Goal: Task Accomplishment & Management: Manage account settings

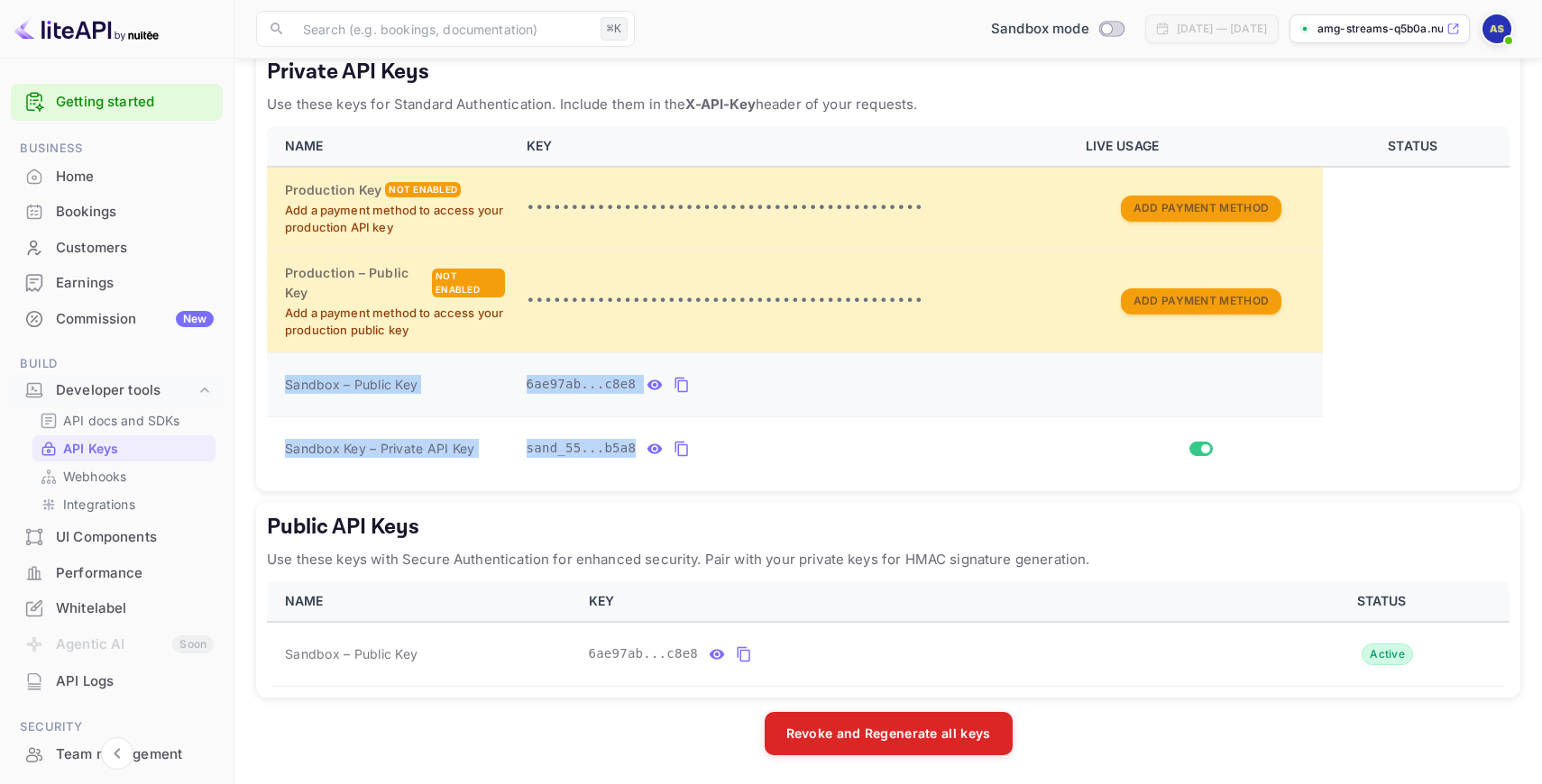
click at [682, 383] on icon "private api keys table" at bounding box center [681, 384] width 16 height 22
click at [127, 422] on p "API docs and SDKs" at bounding box center [122, 421] width 117 height 19
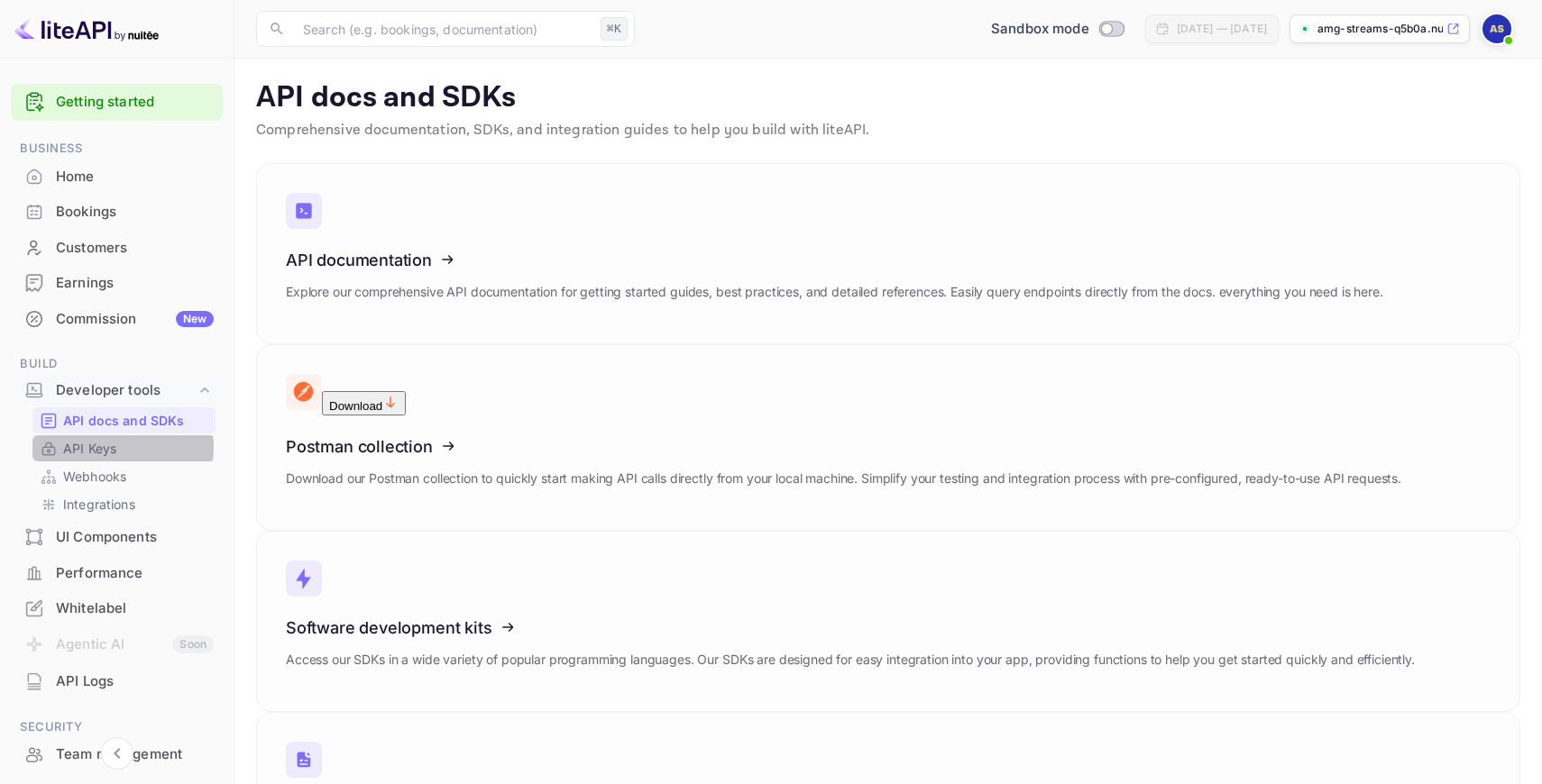
click at [107, 447] on p "API Keys" at bounding box center [89, 449] width 53 height 19
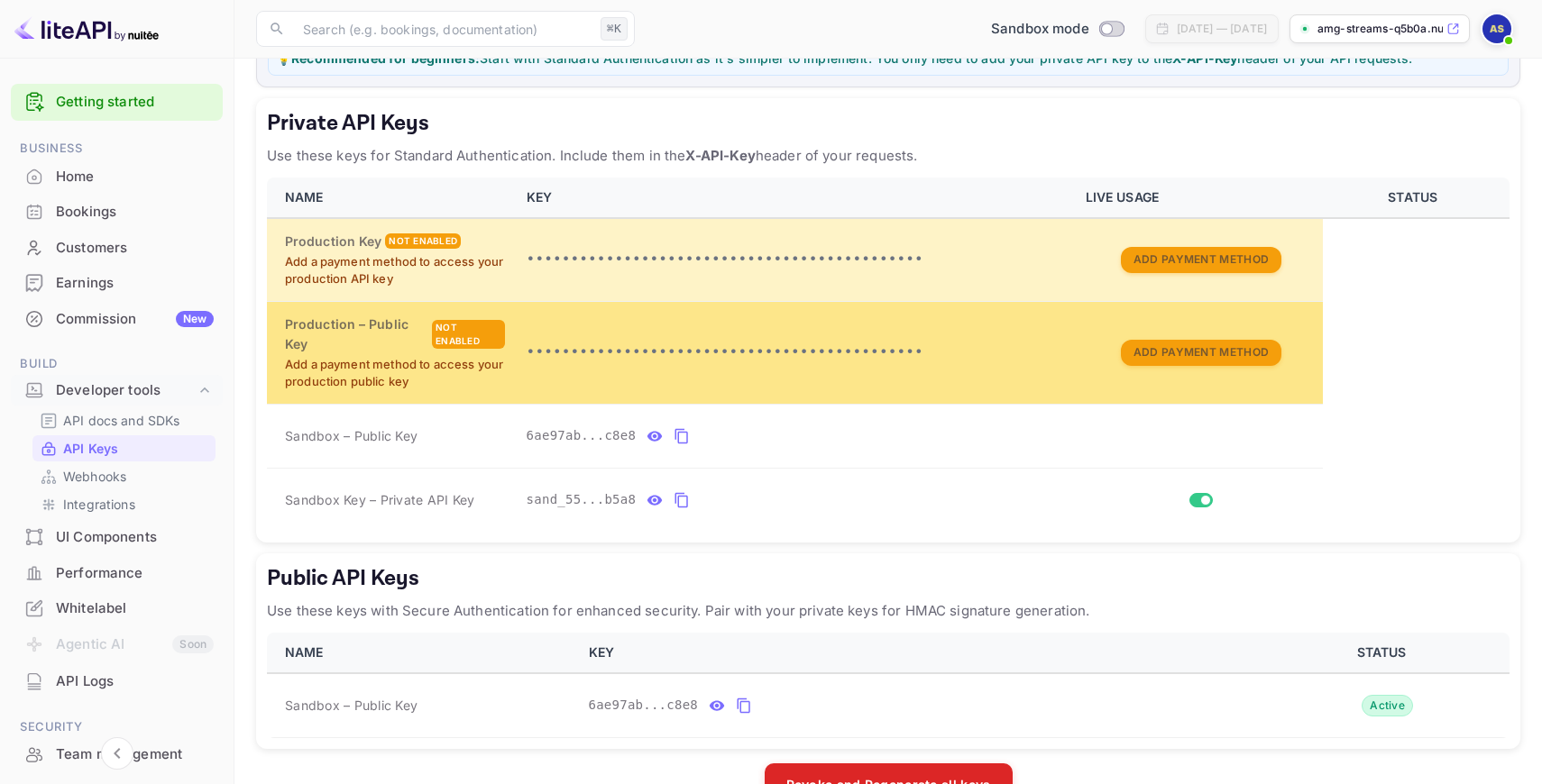
scroll to position [318, 0]
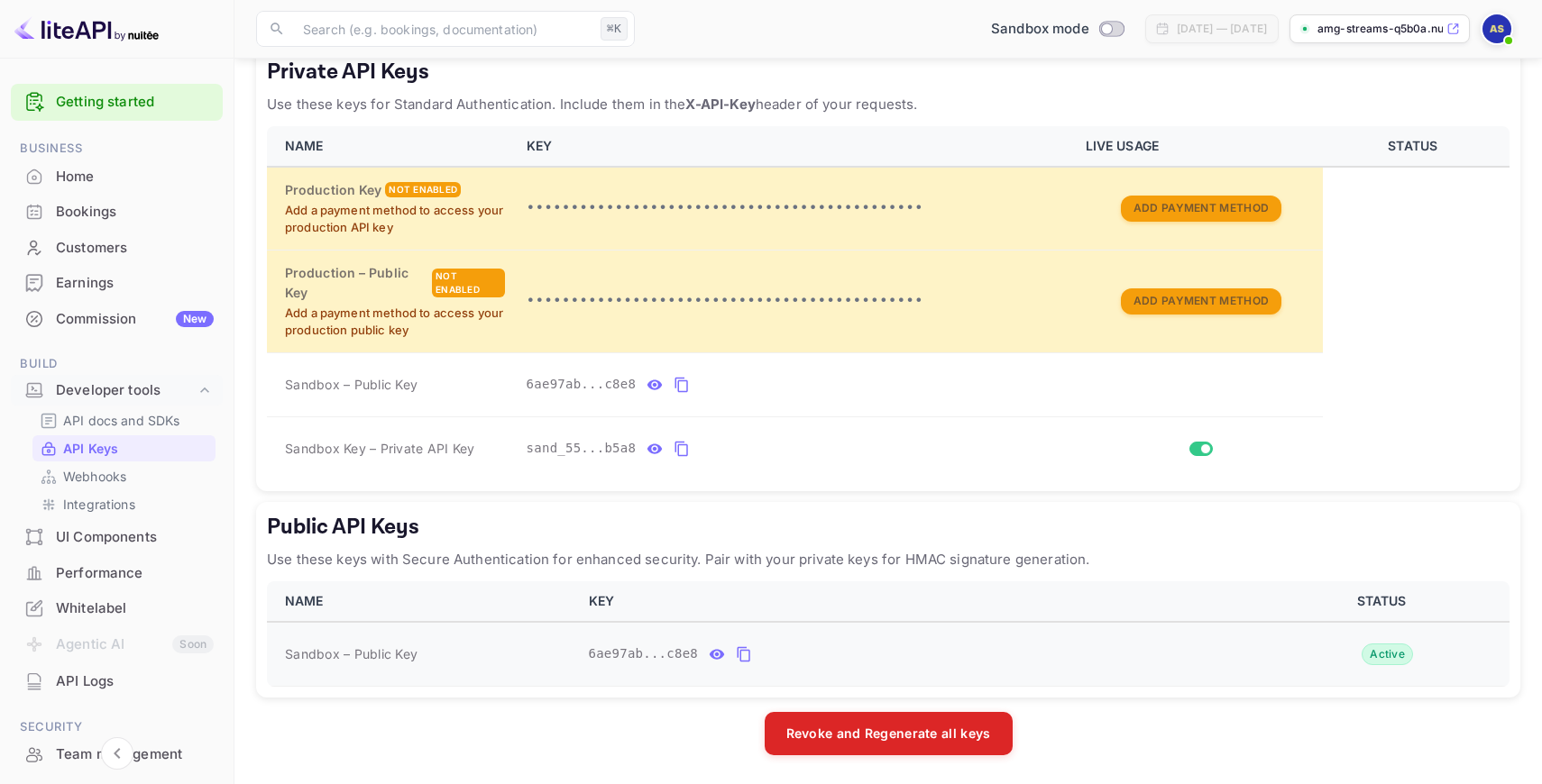
click at [638, 657] on span "6ae97ab...c8e8" at bounding box center [643, 654] width 110 height 19
click at [116, 425] on p "API docs and SDKs" at bounding box center [122, 421] width 117 height 19
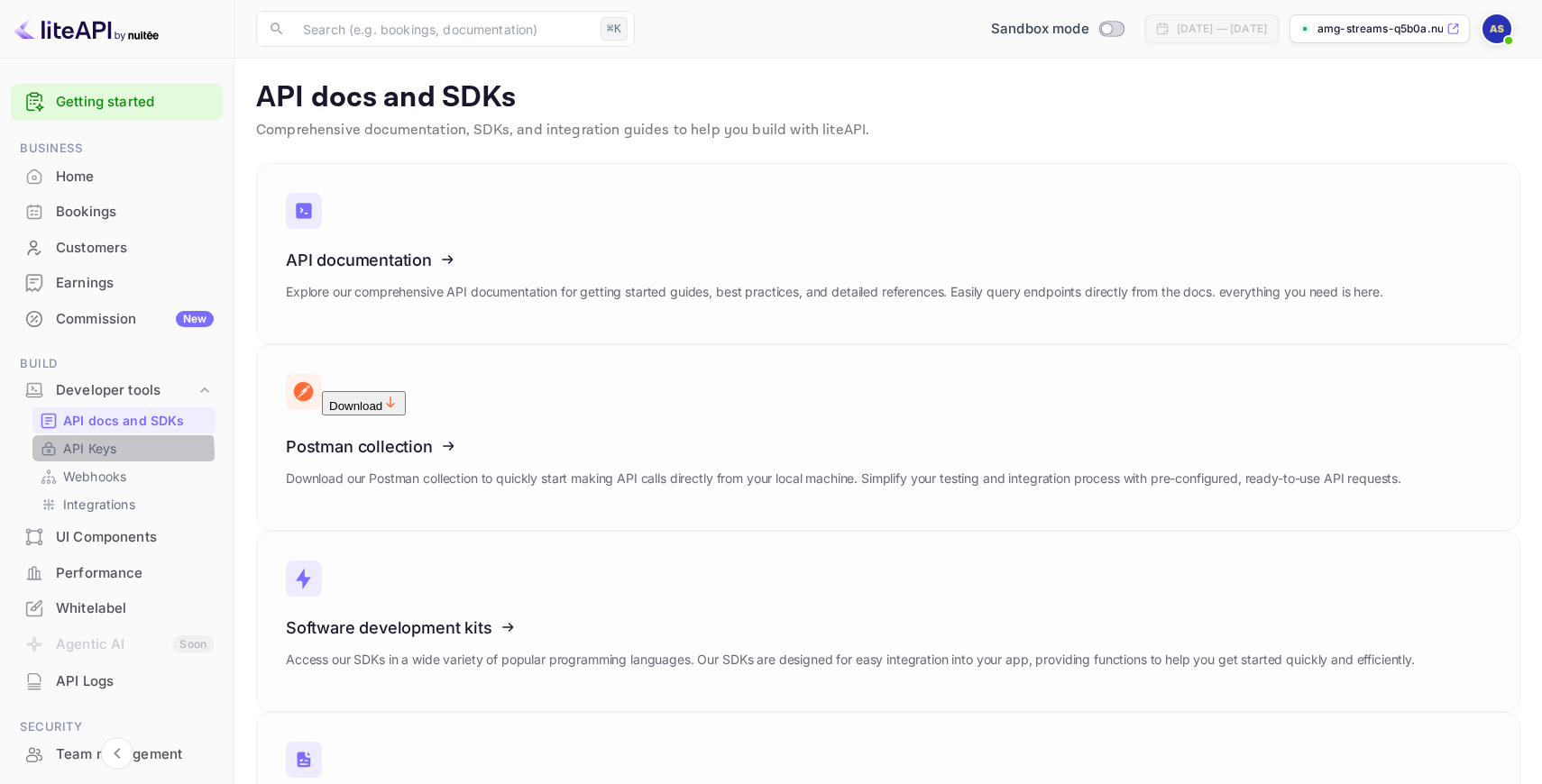
click at [97, 453] on p "API Keys" at bounding box center [89, 449] width 53 height 19
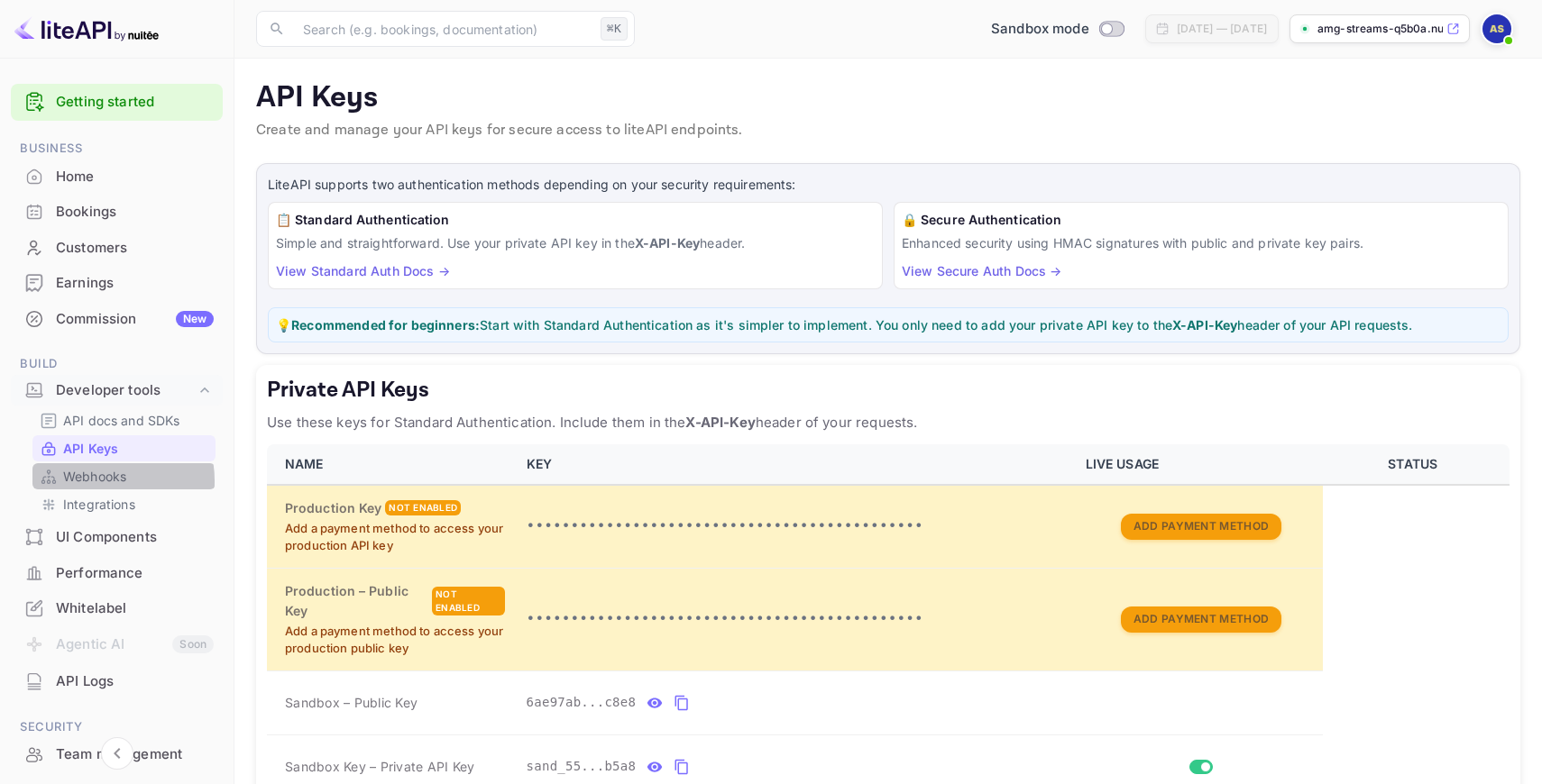
click at [95, 481] on p "Webhooks" at bounding box center [95, 476] width 63 height 19
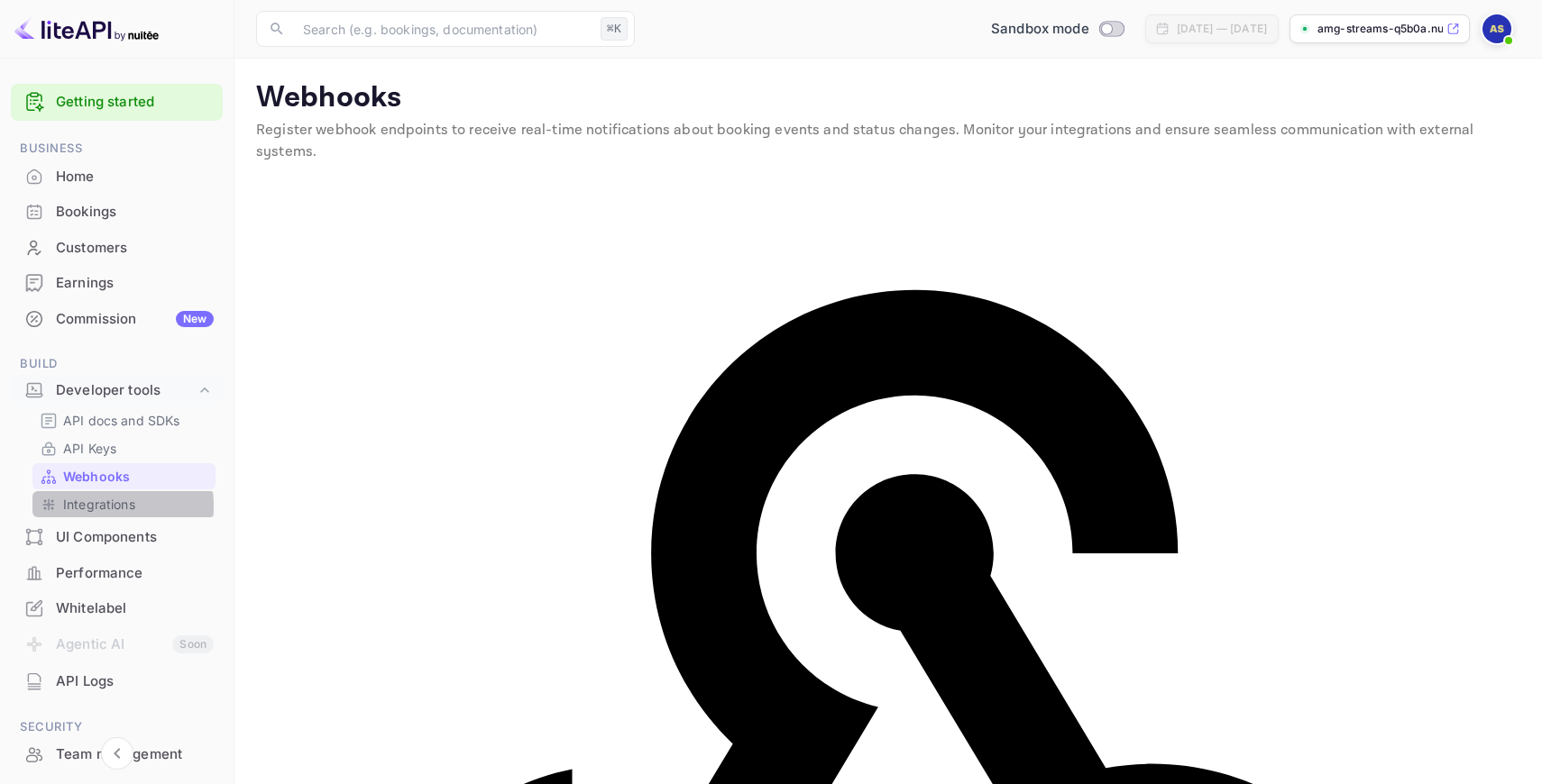
click at [101, 505] on p "Integrations" at bounding box center [99, 504] width 72 height 19
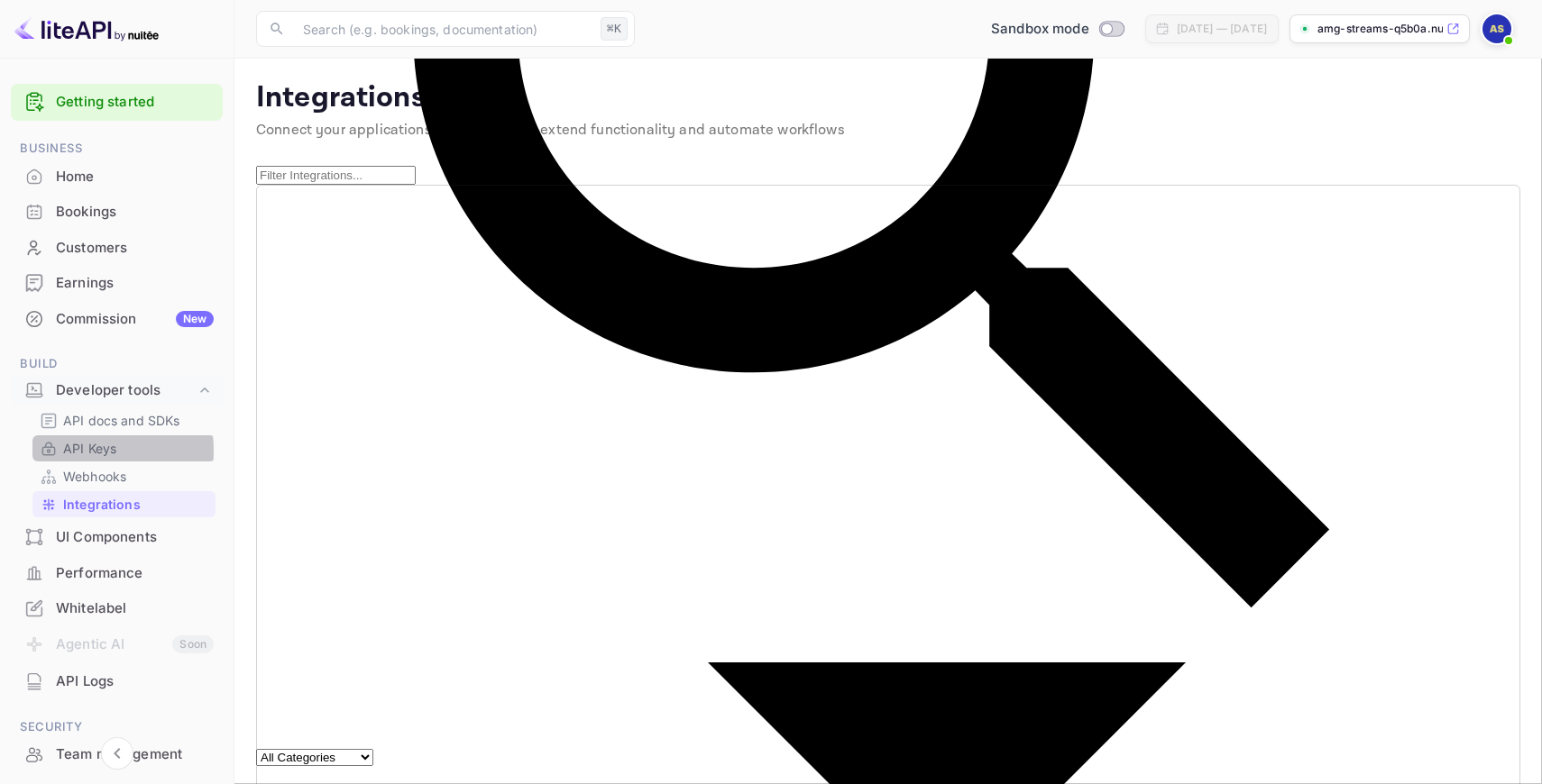
click at [83, 450] on p "API Keys" at bounding box center [89, 449] width 53 height 19
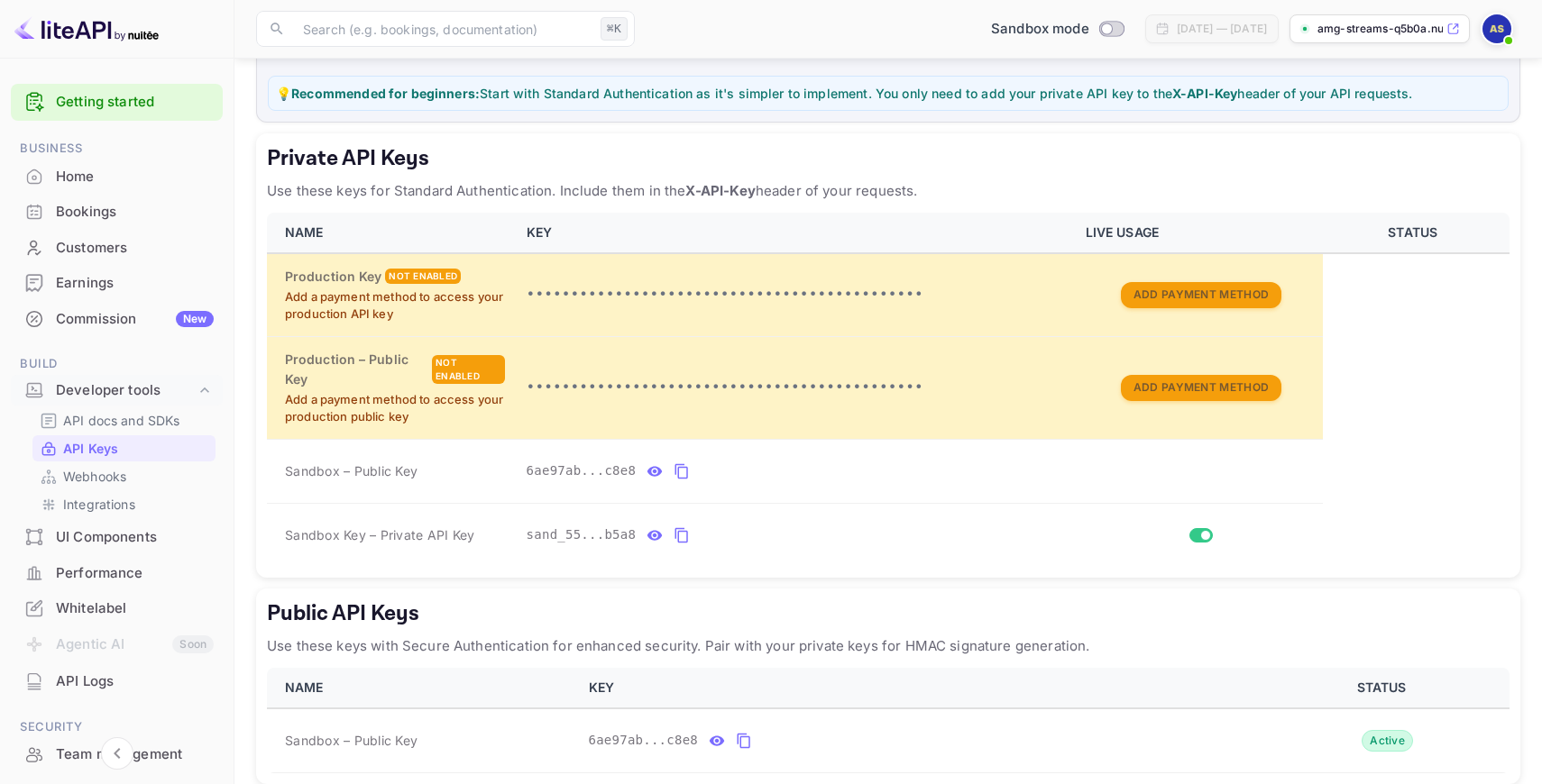
scroll to position [318, 0]
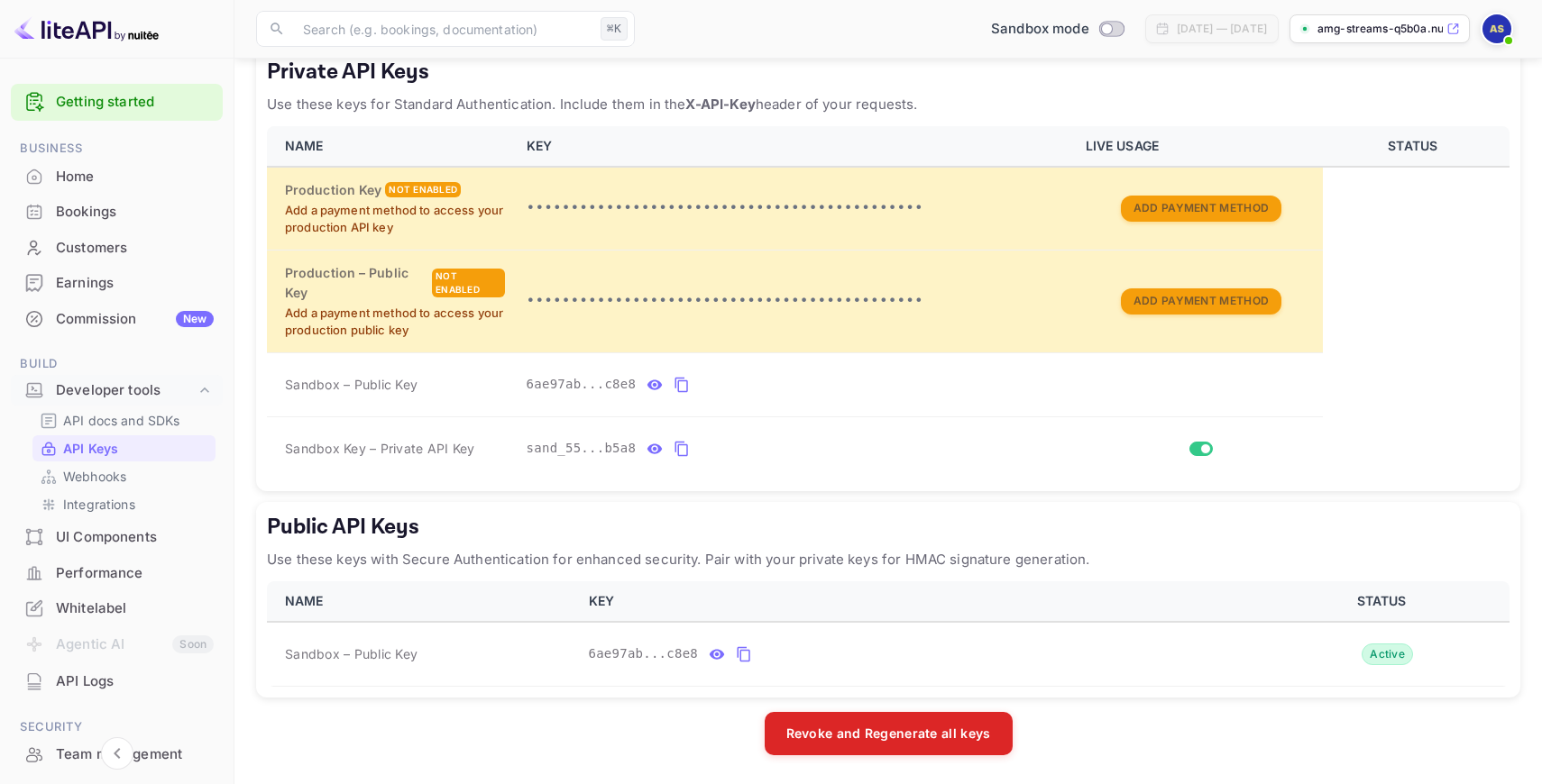
click at [98, 534] on div "UI Components" at bounding box center [134, 538] width 158 height 21
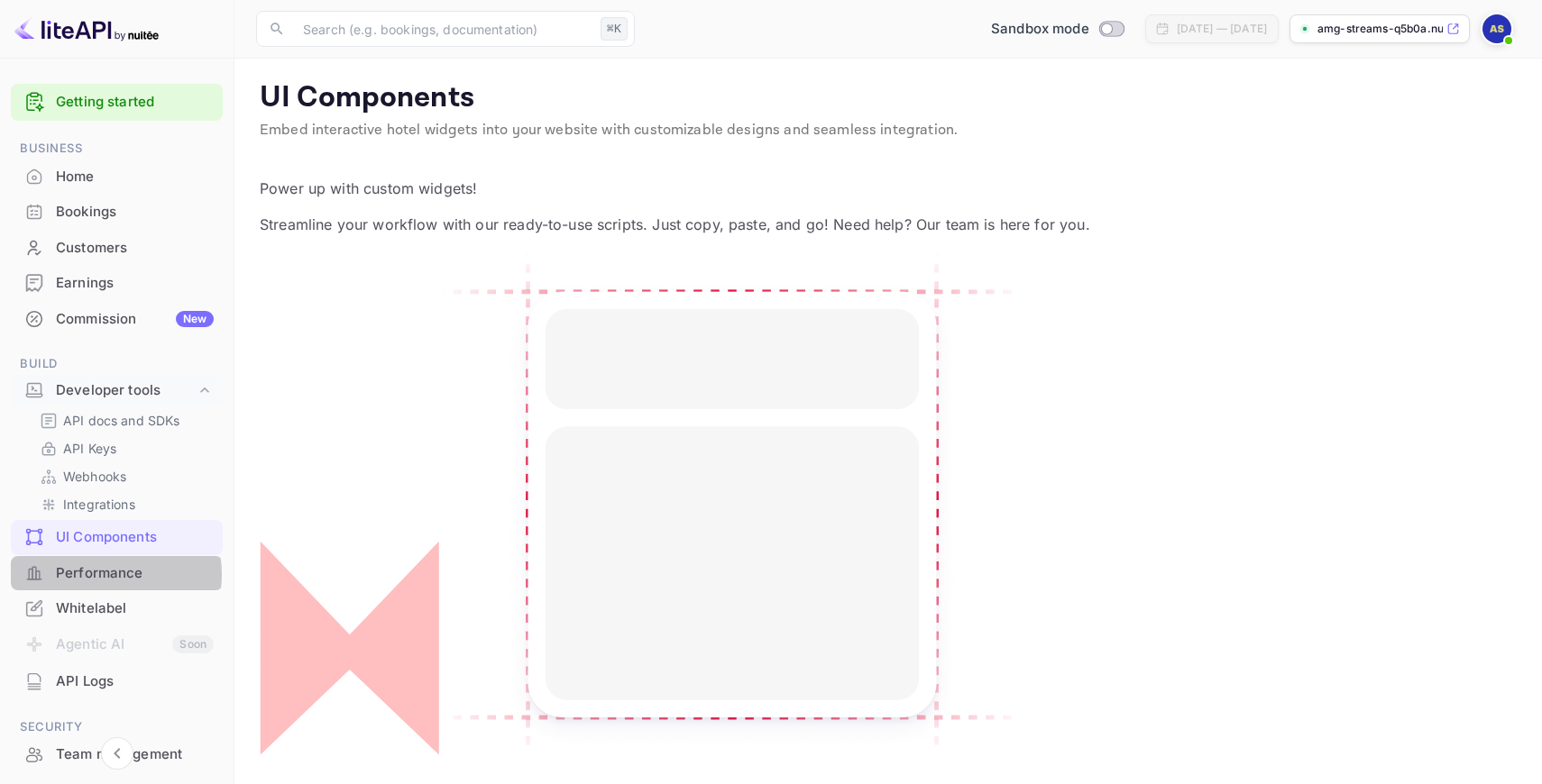
click at [101, 575] on div "Performance" at bounding box center [134, 574] width 158 height 21
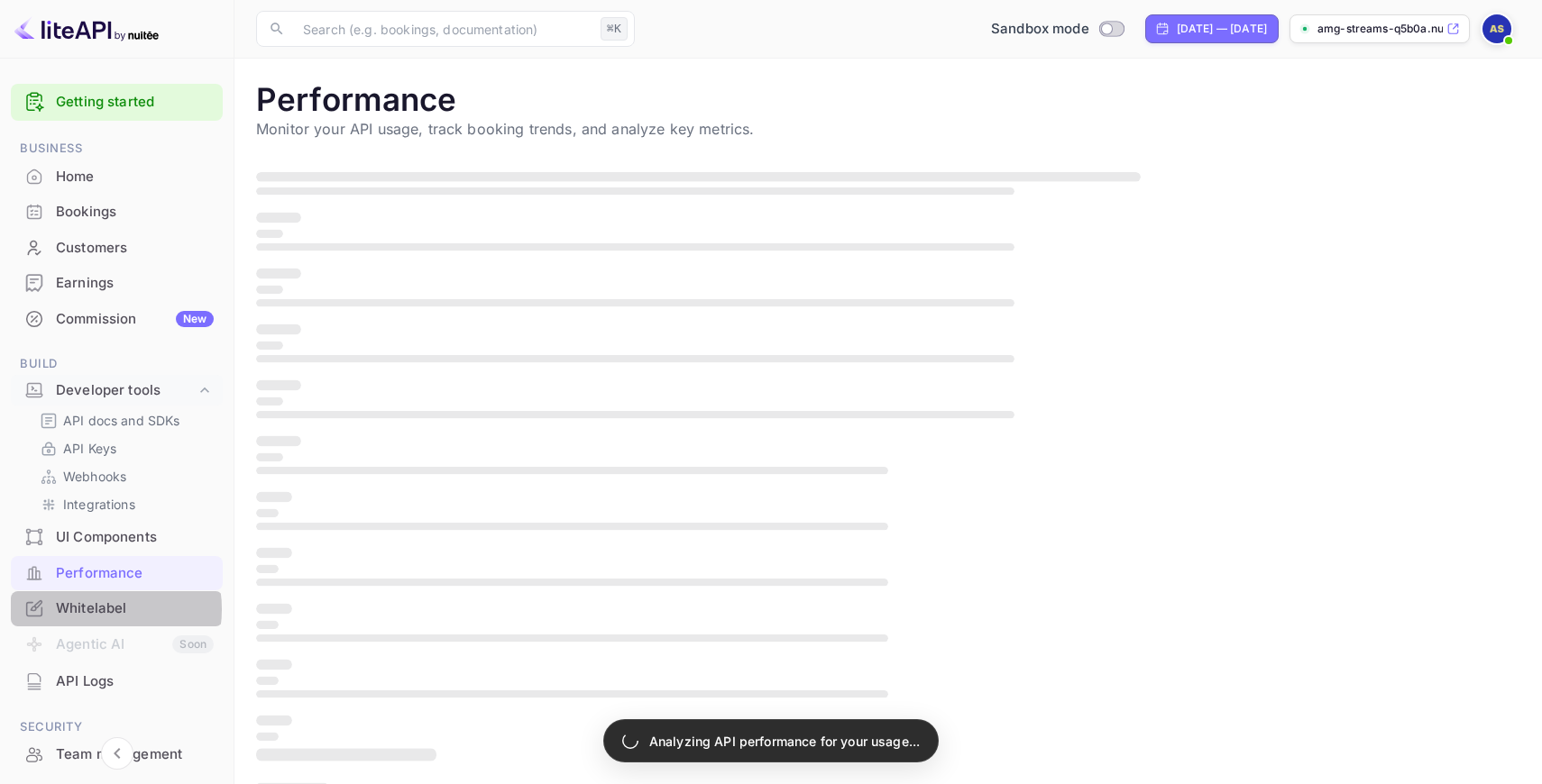
click at [100, 609] on div "Whitelabel" at bounding box center [134, 609] width 158 height 21
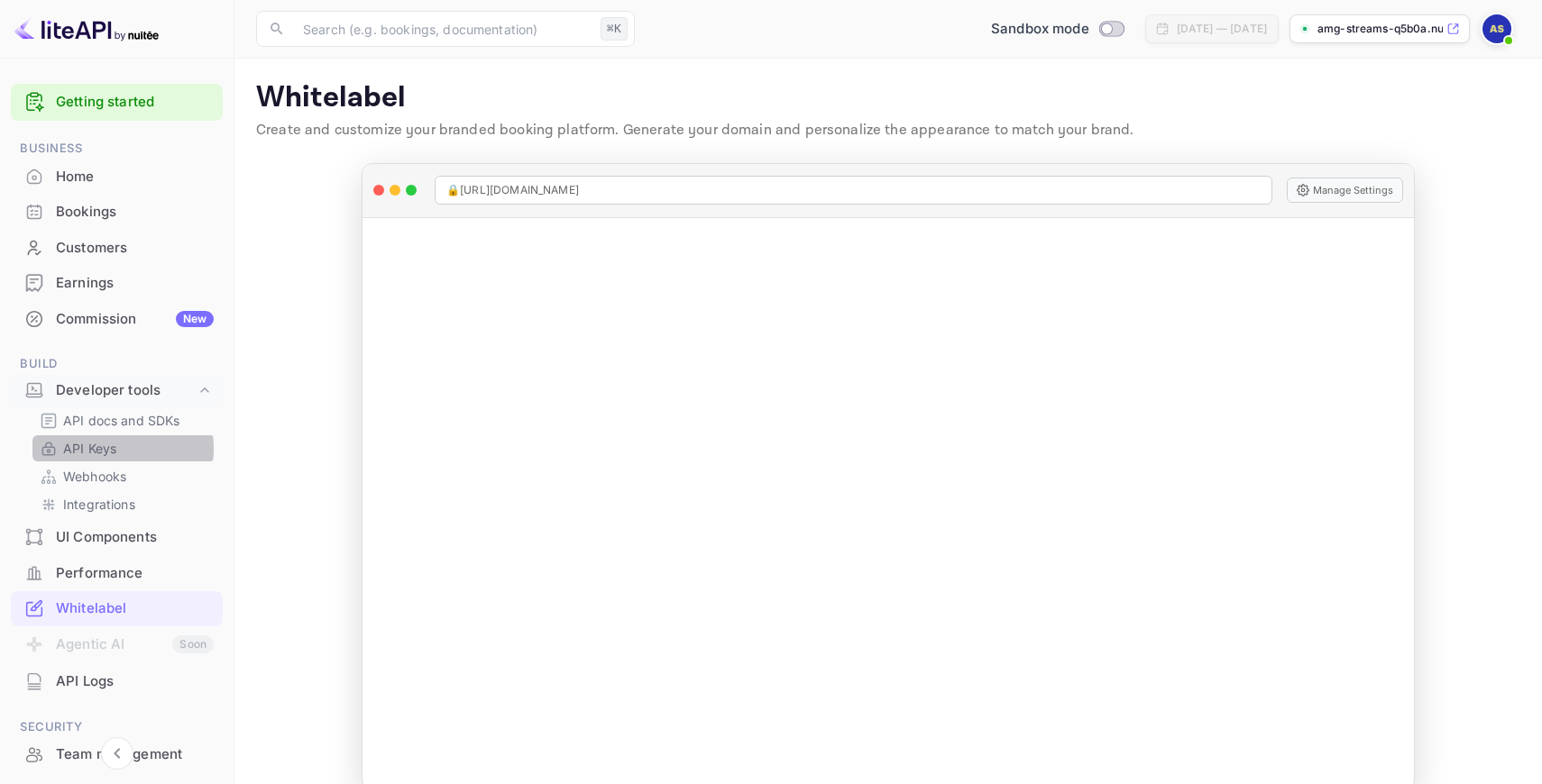
click at [101, 449] on p "API Keys" at bounding box center [89, 449] width 53 height 19
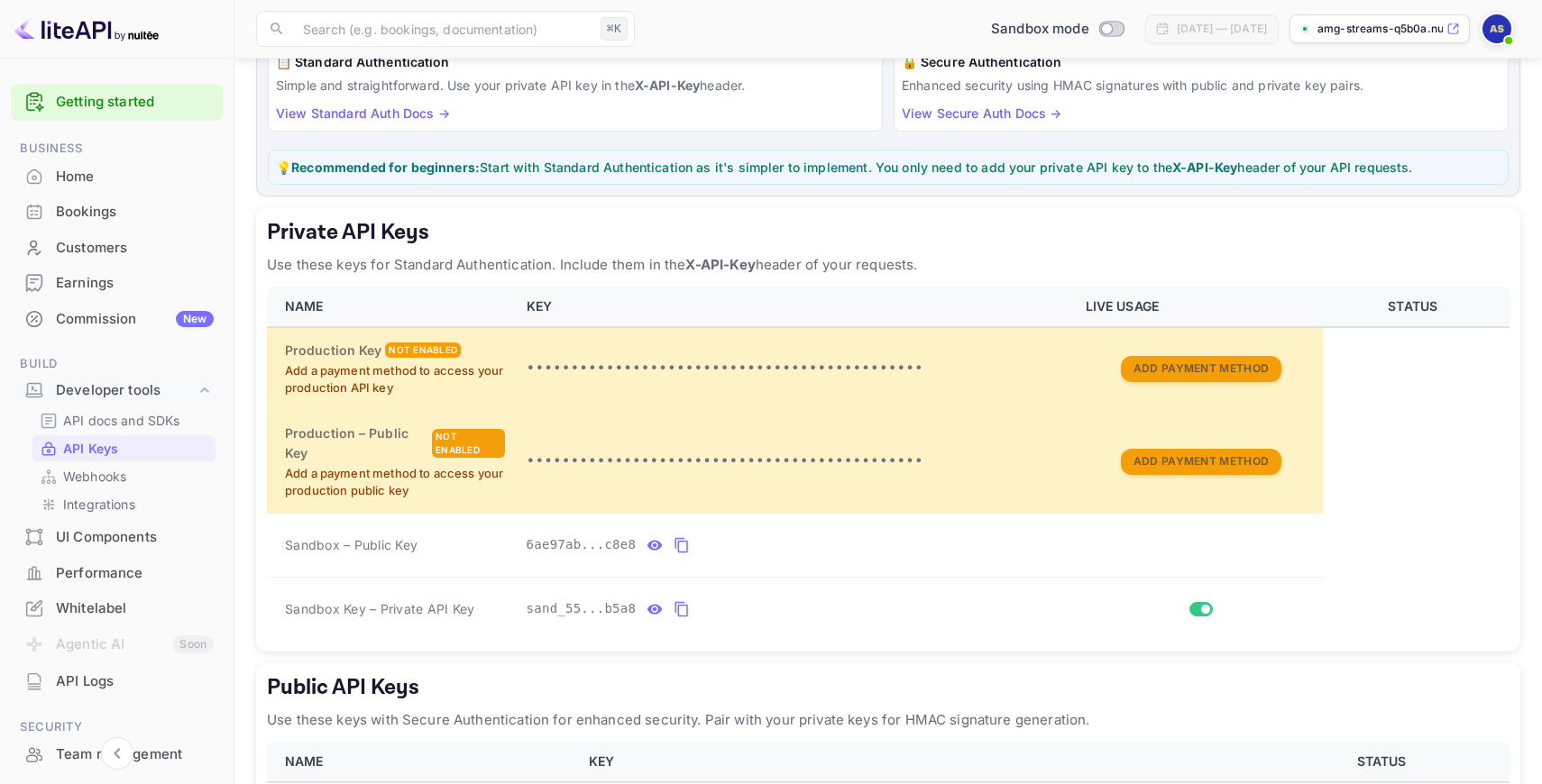
scroll to position [318, 0]
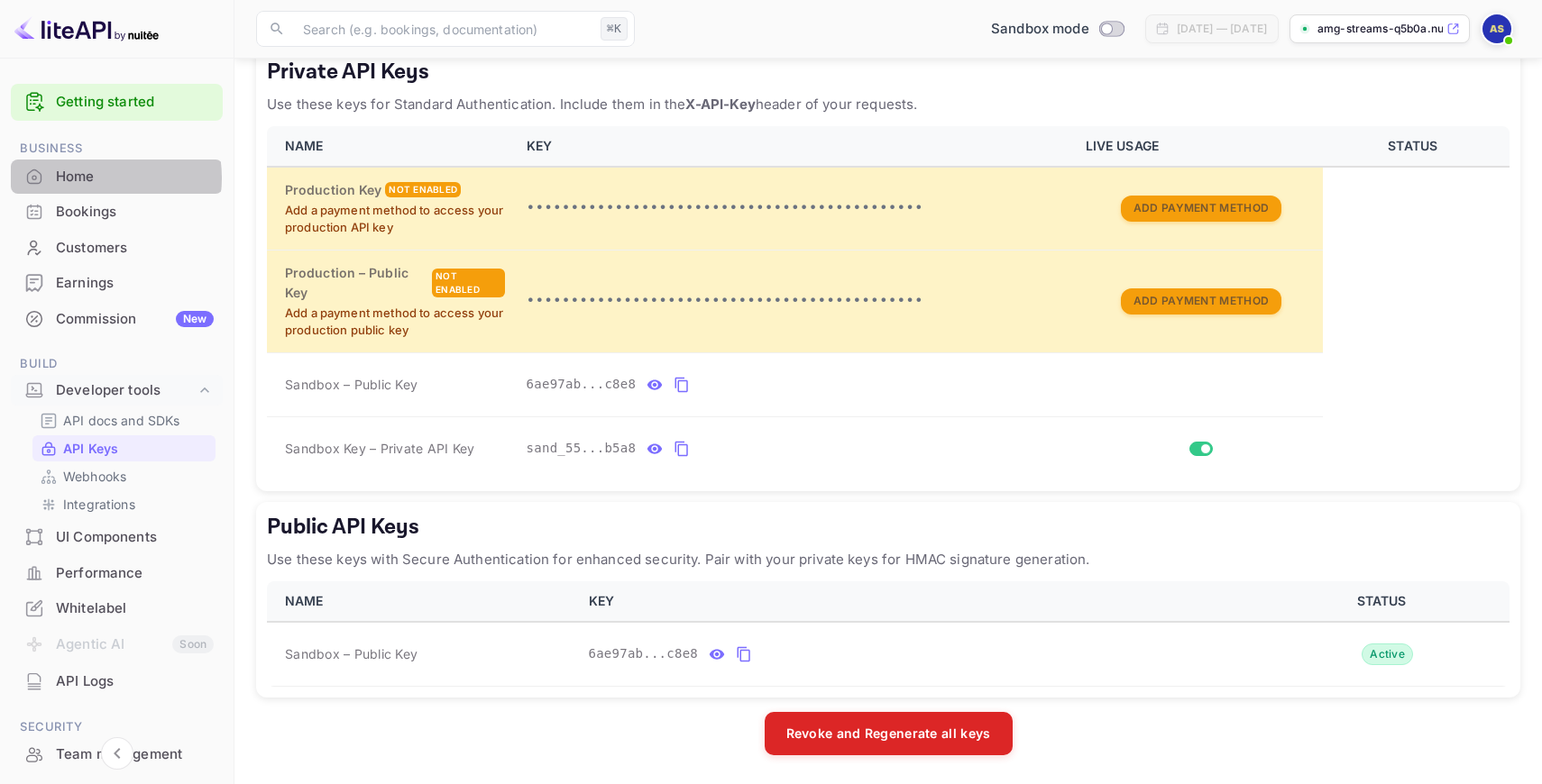
click at [82, 177] on div "Home" at bounding box center [134, 177] width 158 height 21
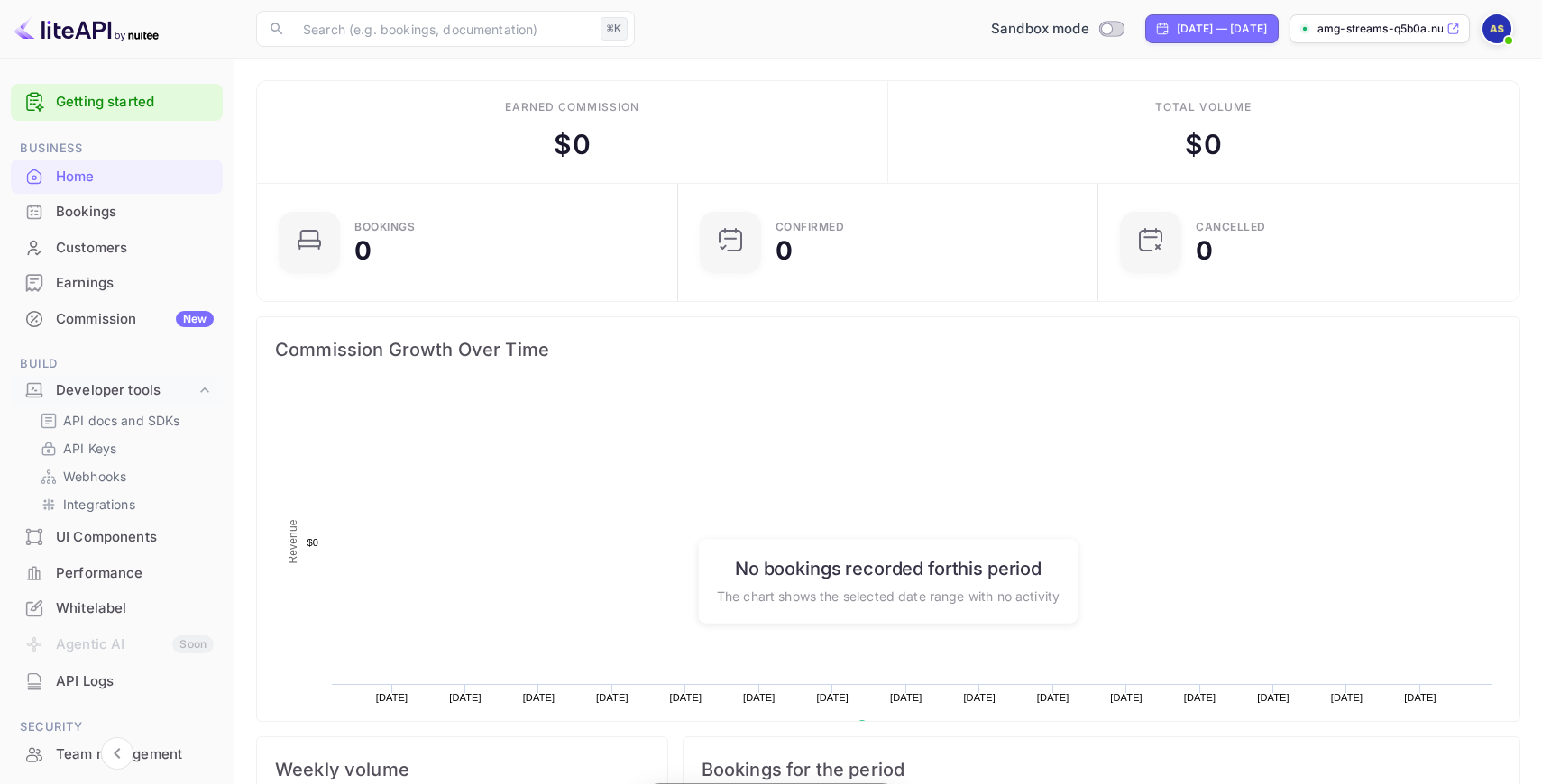
scroll to position [293, 410]
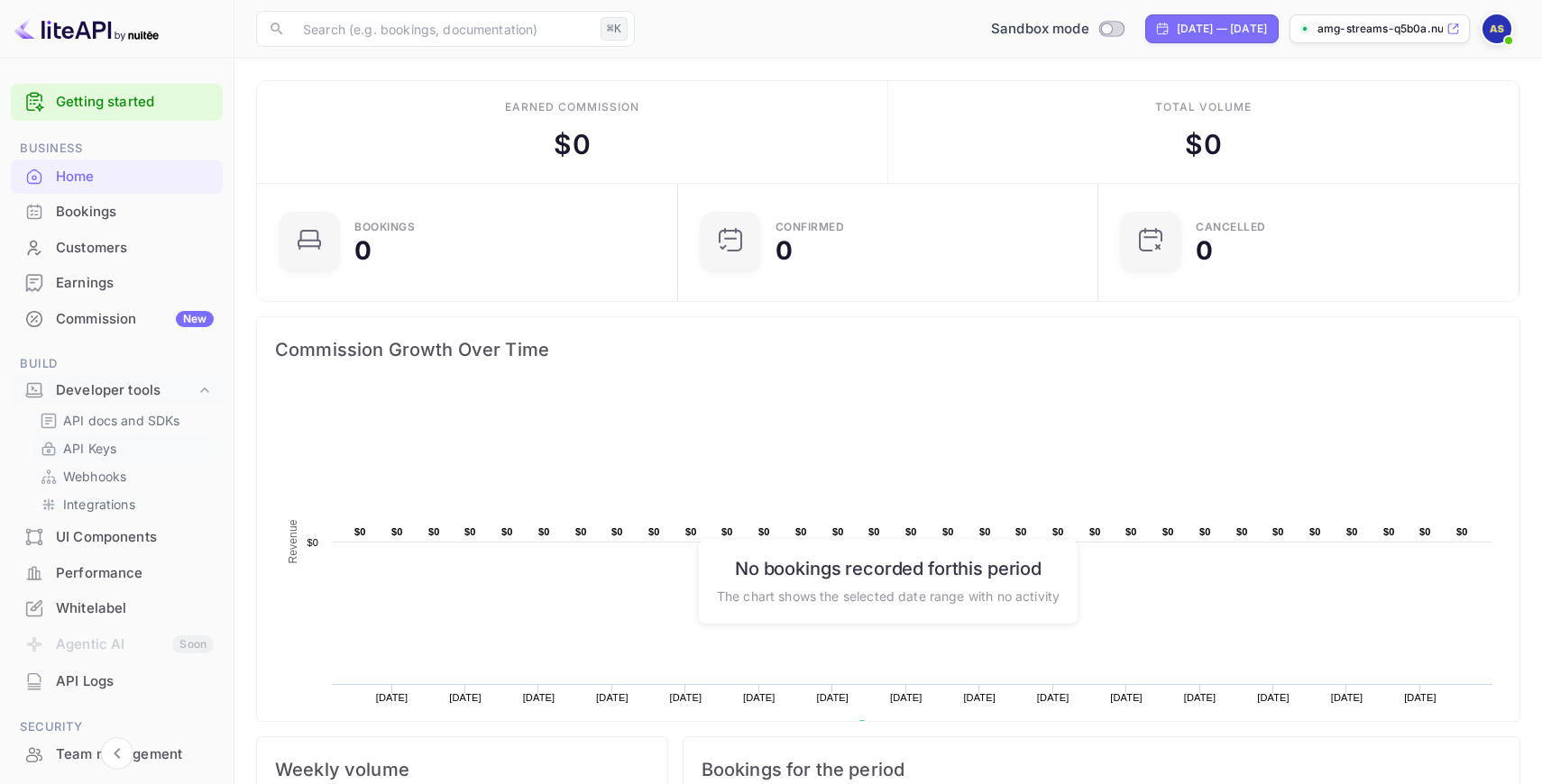
click at [76, 448] on p "API Keys" at bounding box center [89, 449] width 53 height 19
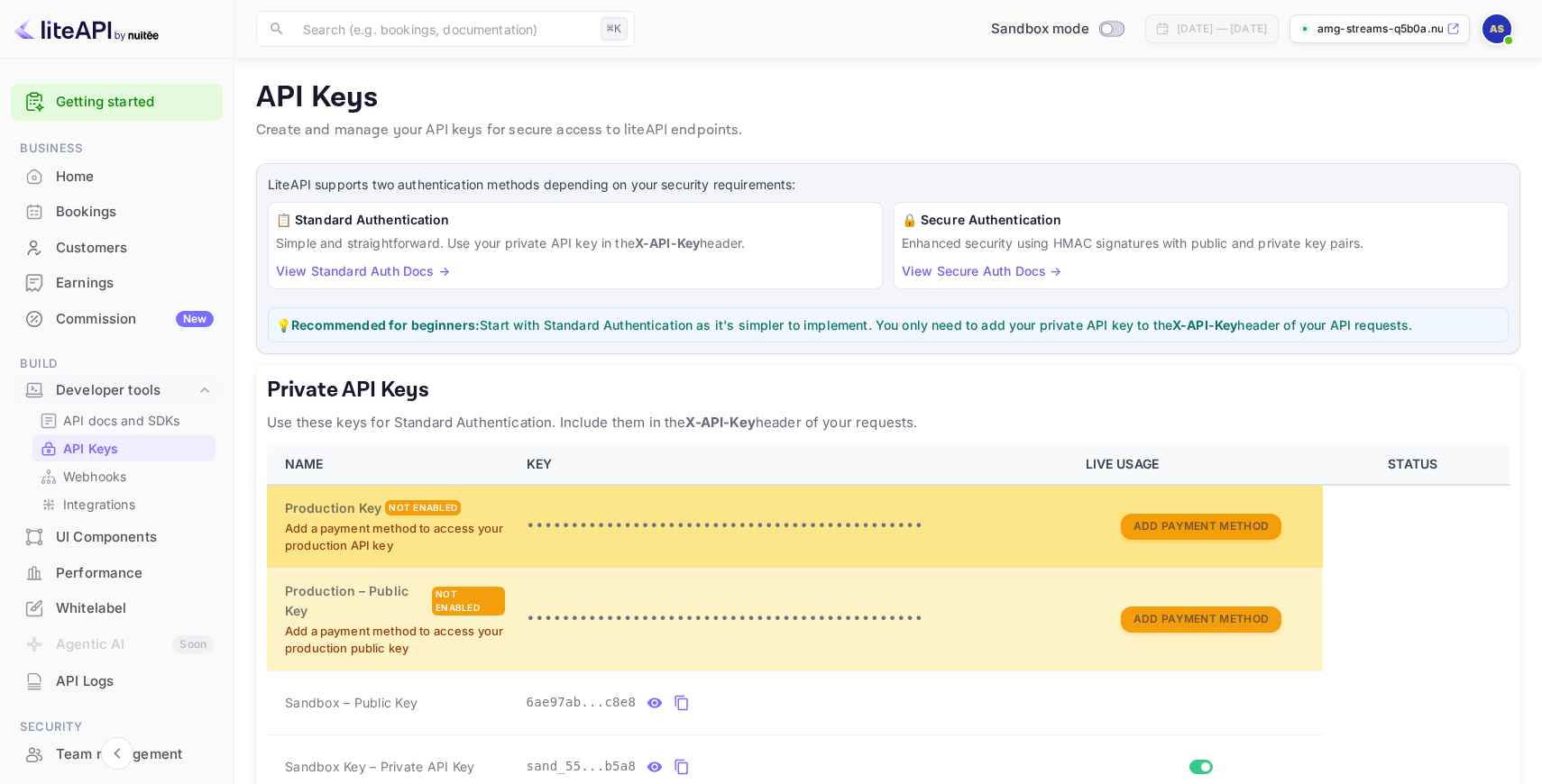
scroll to position [318, 0]
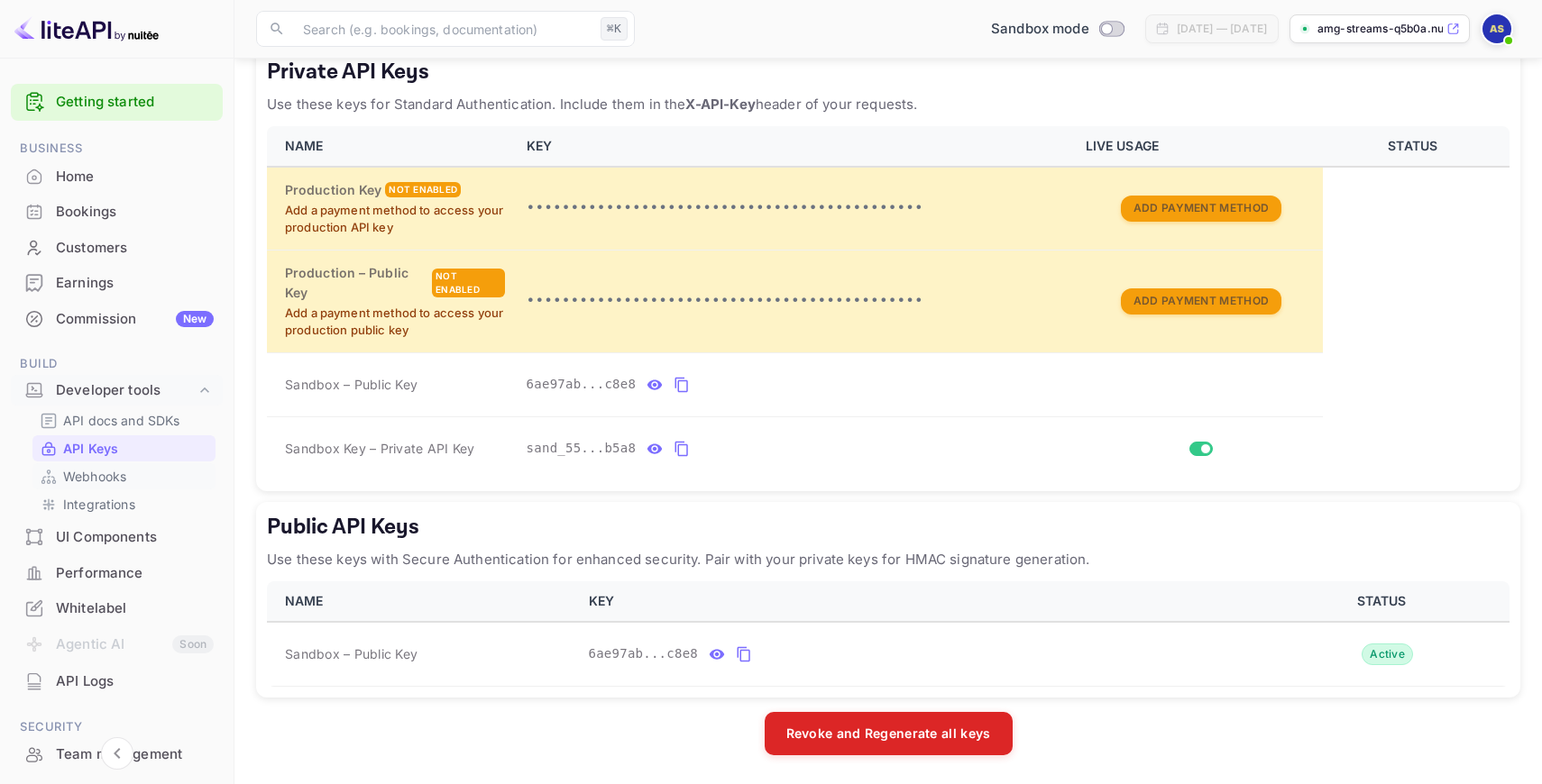
click at [98, 477] on p "Webhooks" at bounding box center [95, 476] width 63 height 19
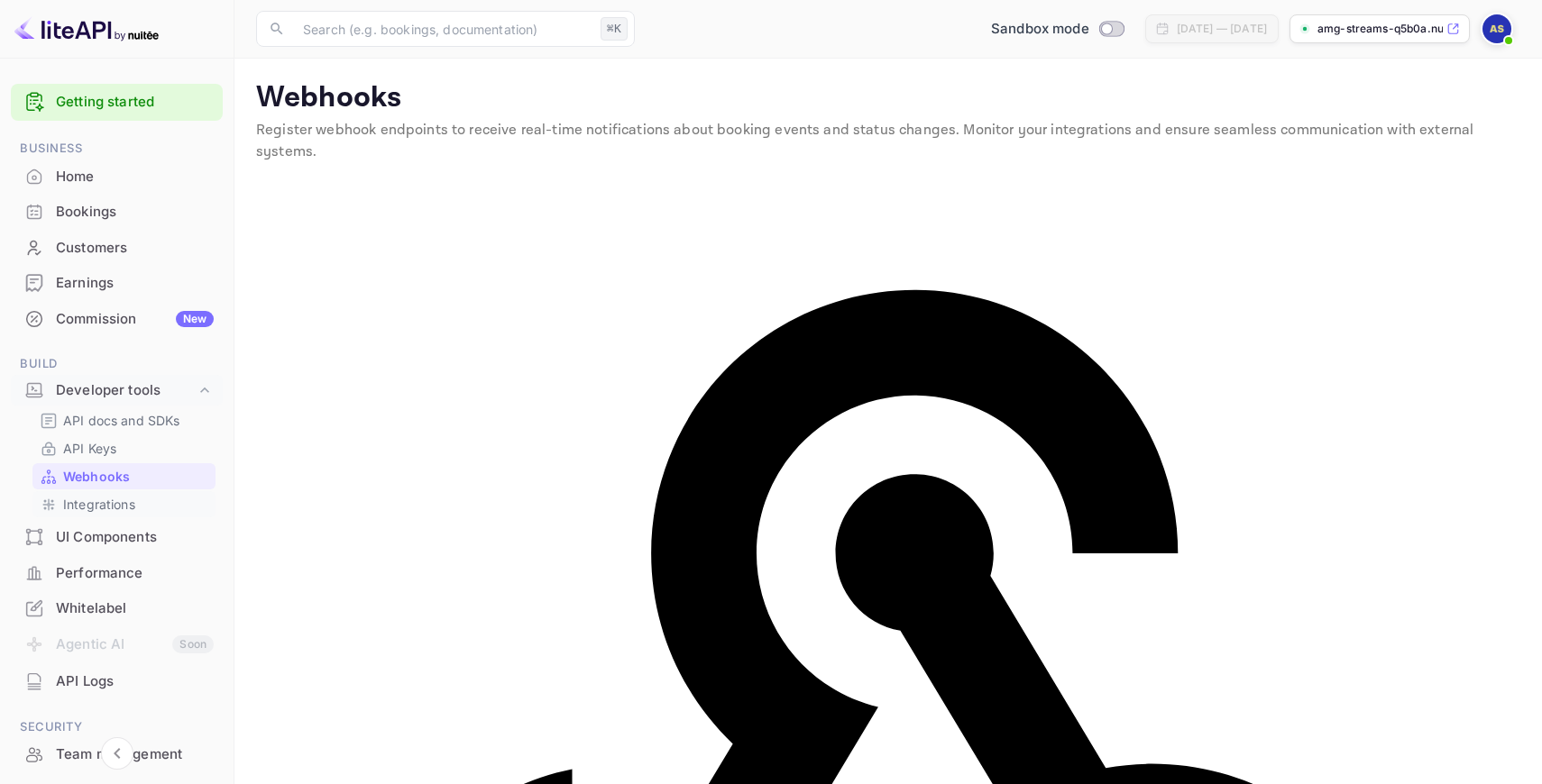
click at [98, 504] on p "Integrations" at bounding box center [99, 504] width 72 height 19
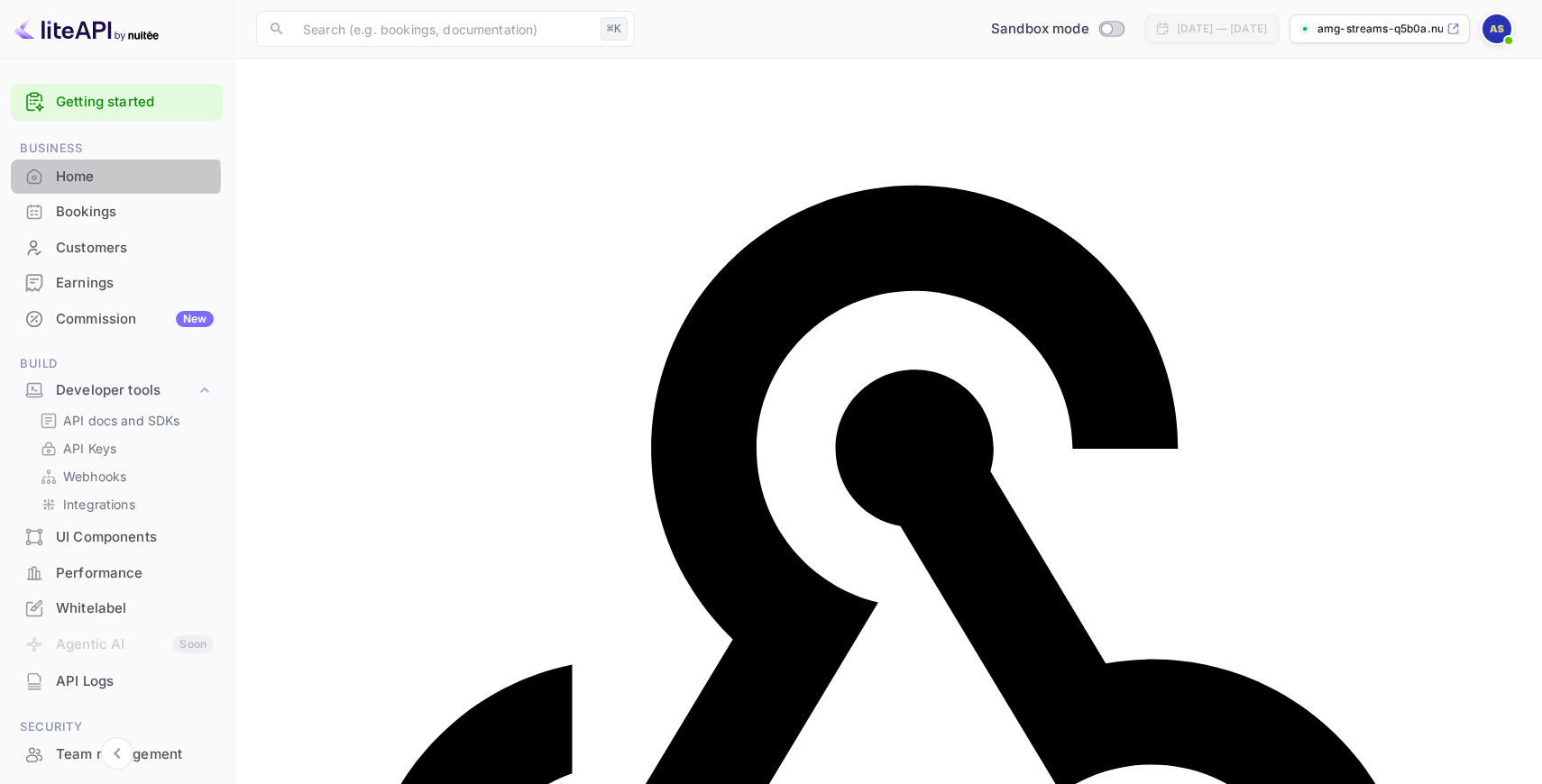
click at [73, 177] on div "Home" at bounding box center [134, 177] width 158 height 21
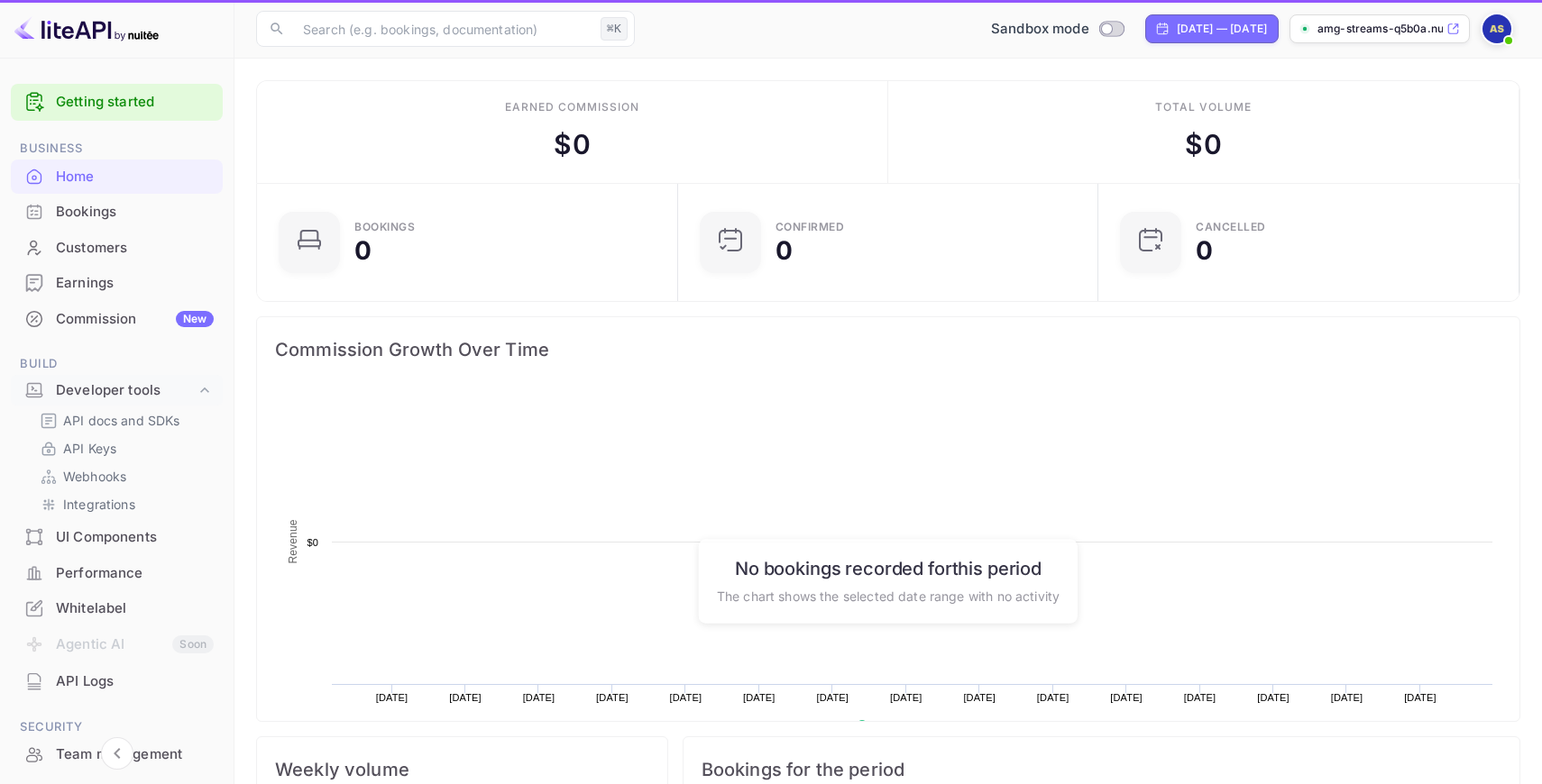
scroll to position [293, 410]
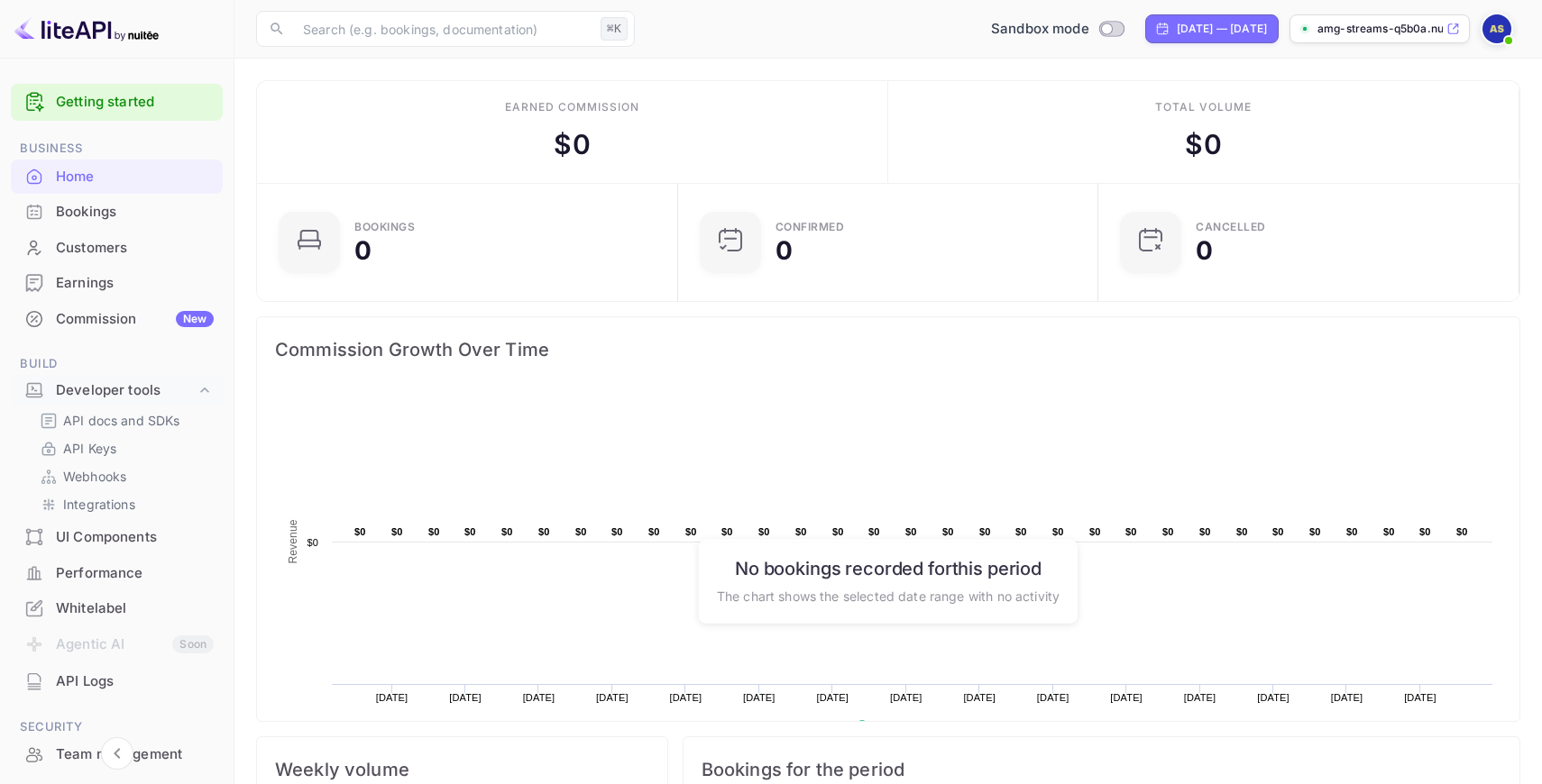
click at [1499, 23] on img at bounding box center [1496, 29] width 29 height 29
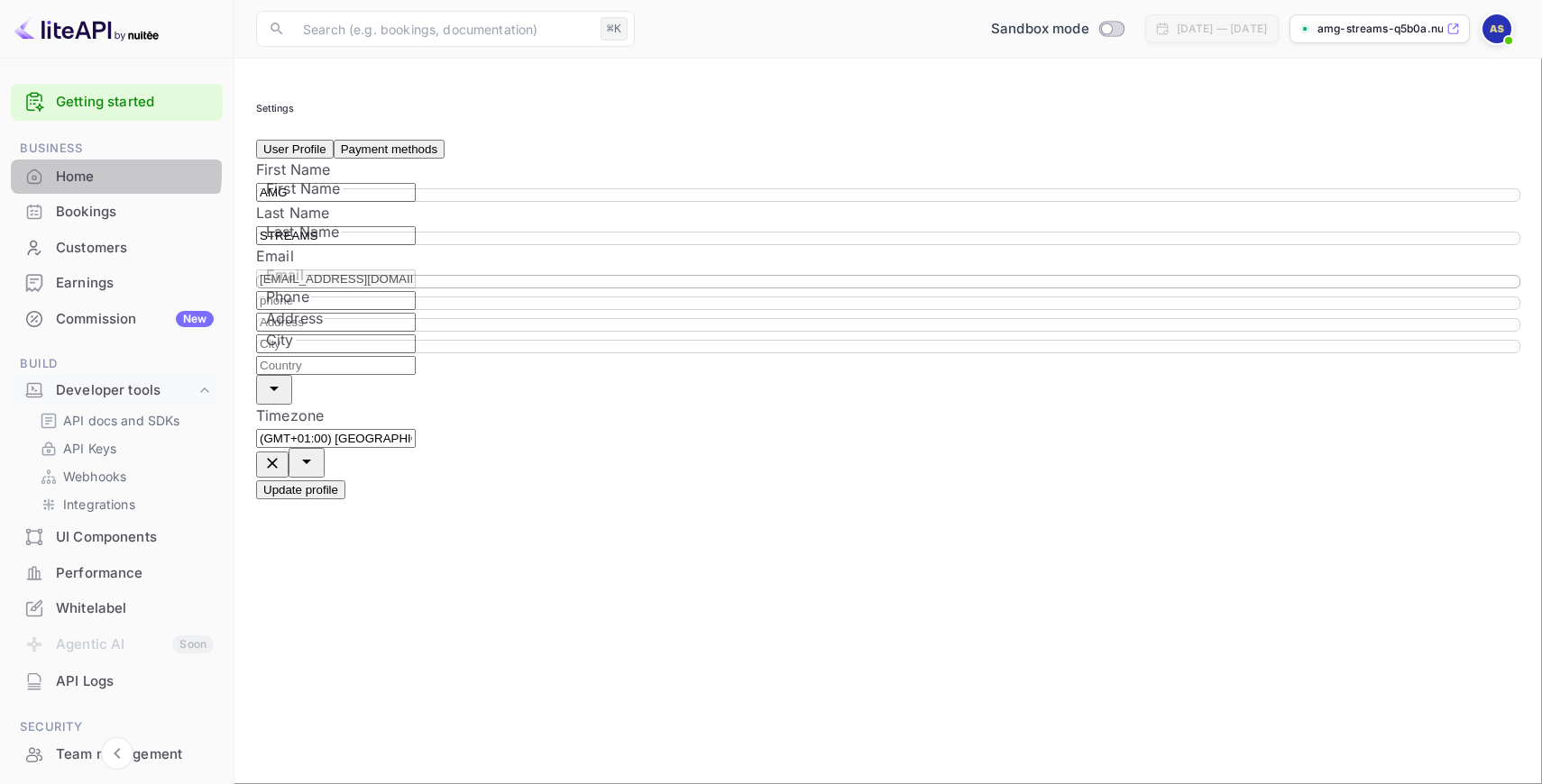
click at [71, 173] on div "Home" at bounding box center [134, 177] width 158 height 21
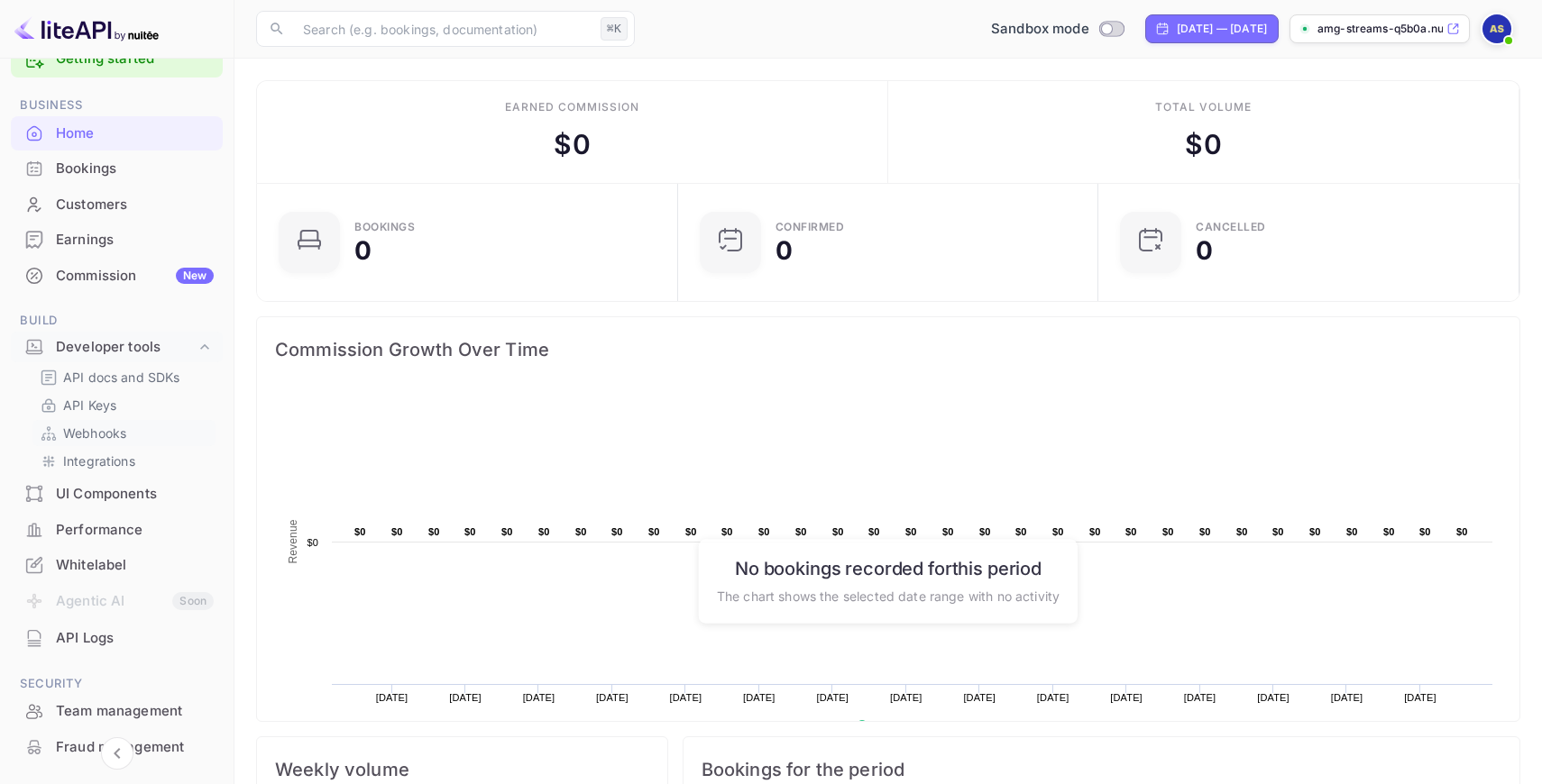
scroll to position [46, 0]
click at [109, 404] on p "API Keys" at bounding box center [89, 403] width 53 height 19
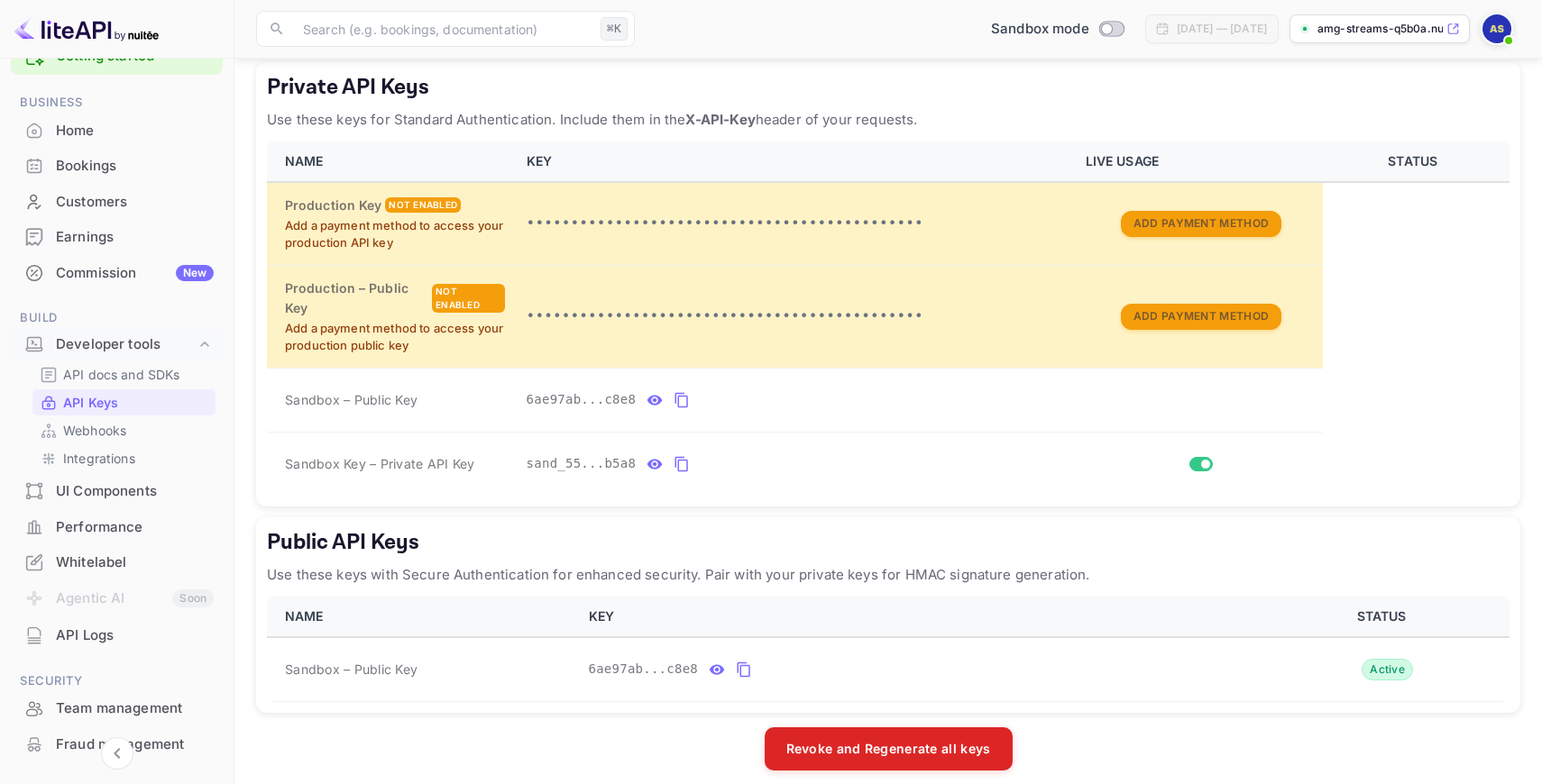
scroll to position [318, 0]
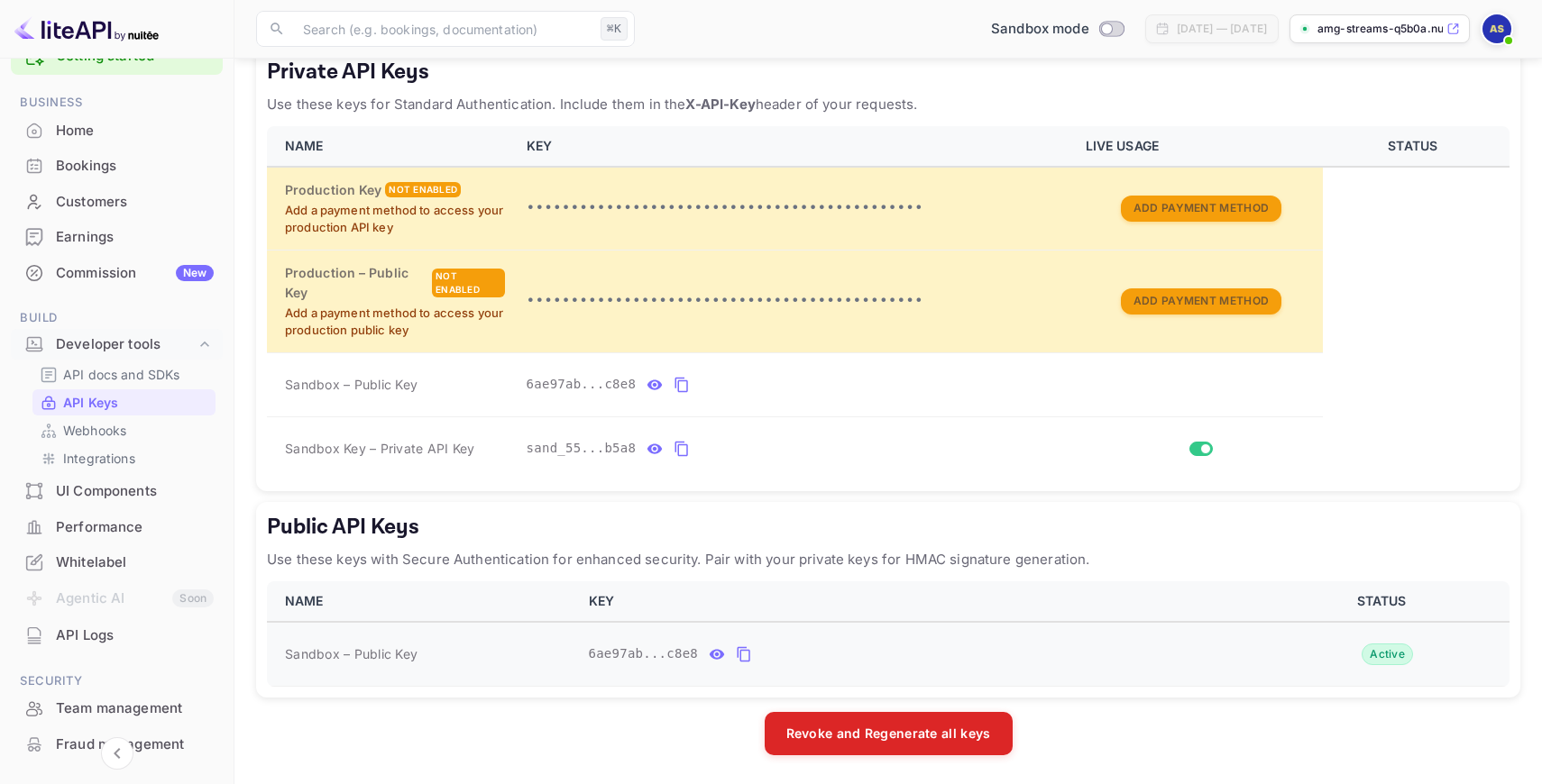
click at [379, 661] on span "Sandbox – Public Key" at bounding box center [351, 654] width 132 height 19
click at [682, 383] on icon "private api keys table" at bounding box center [681, 384] width 16 height 22
